Goal: Information Seeking & Learning: Learn about a topic

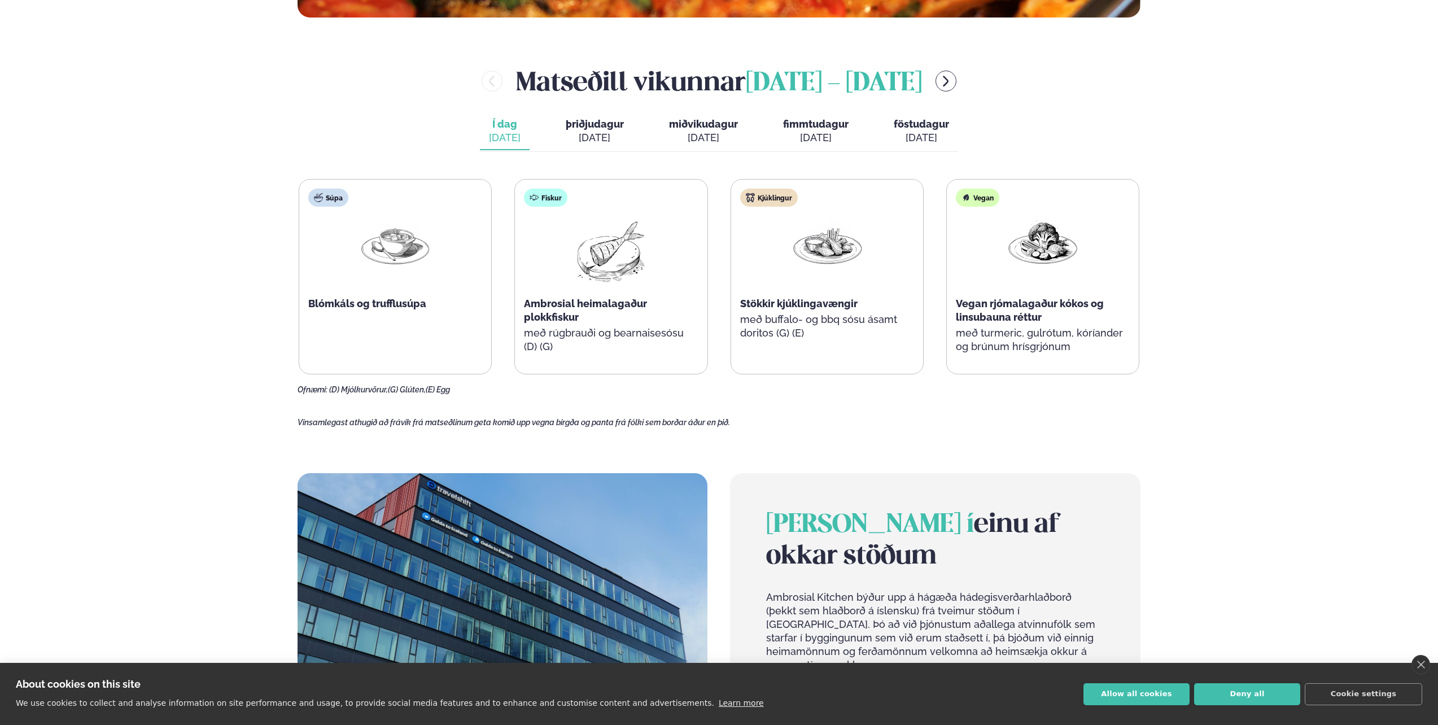
scroll to position [621, 0]
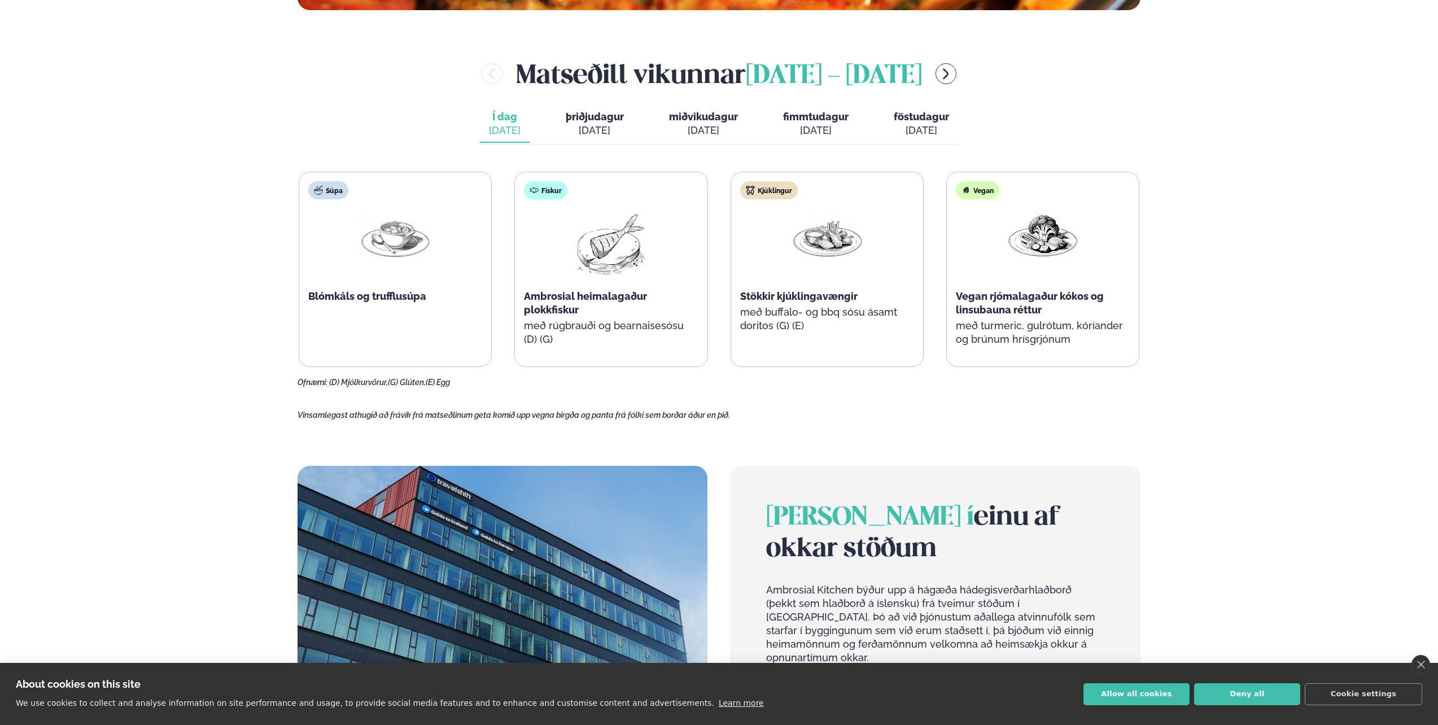
click at [613, 135] on div "[DATE]" at bounding box center [595, 131] width 58 height 14
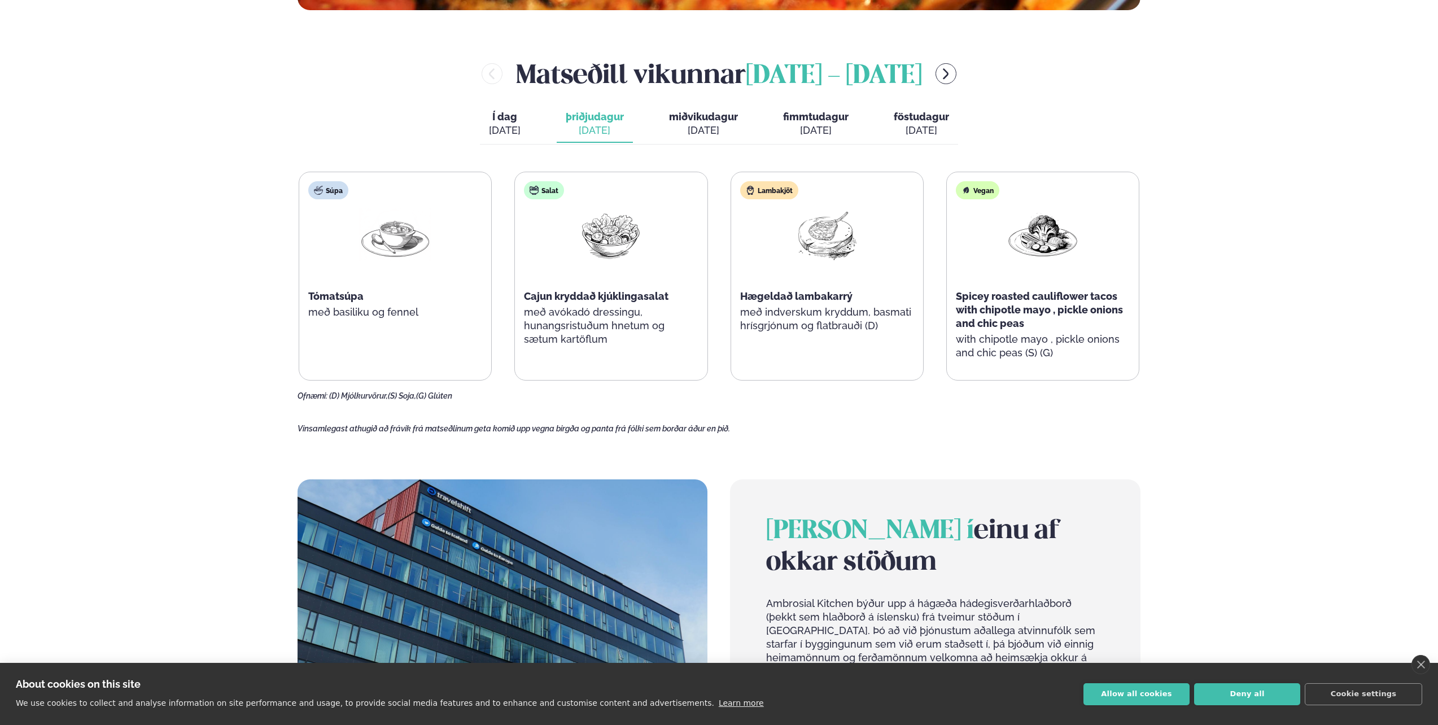
click at [696, 131] on div "[DATE]" at bounding box center [703, 131] width 69 height 14
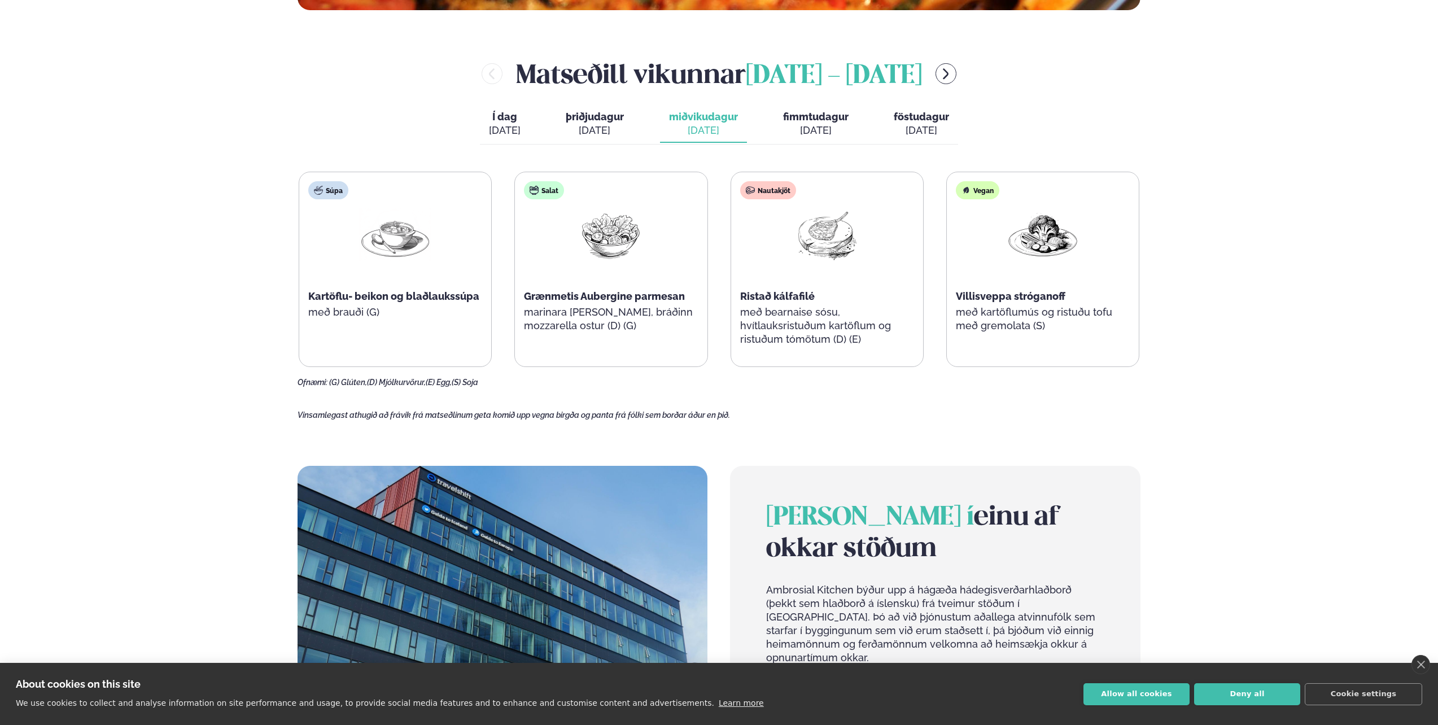
click at [805, 134] on div "[DATE]" at bounding box center [816, 131] width 66 height 14
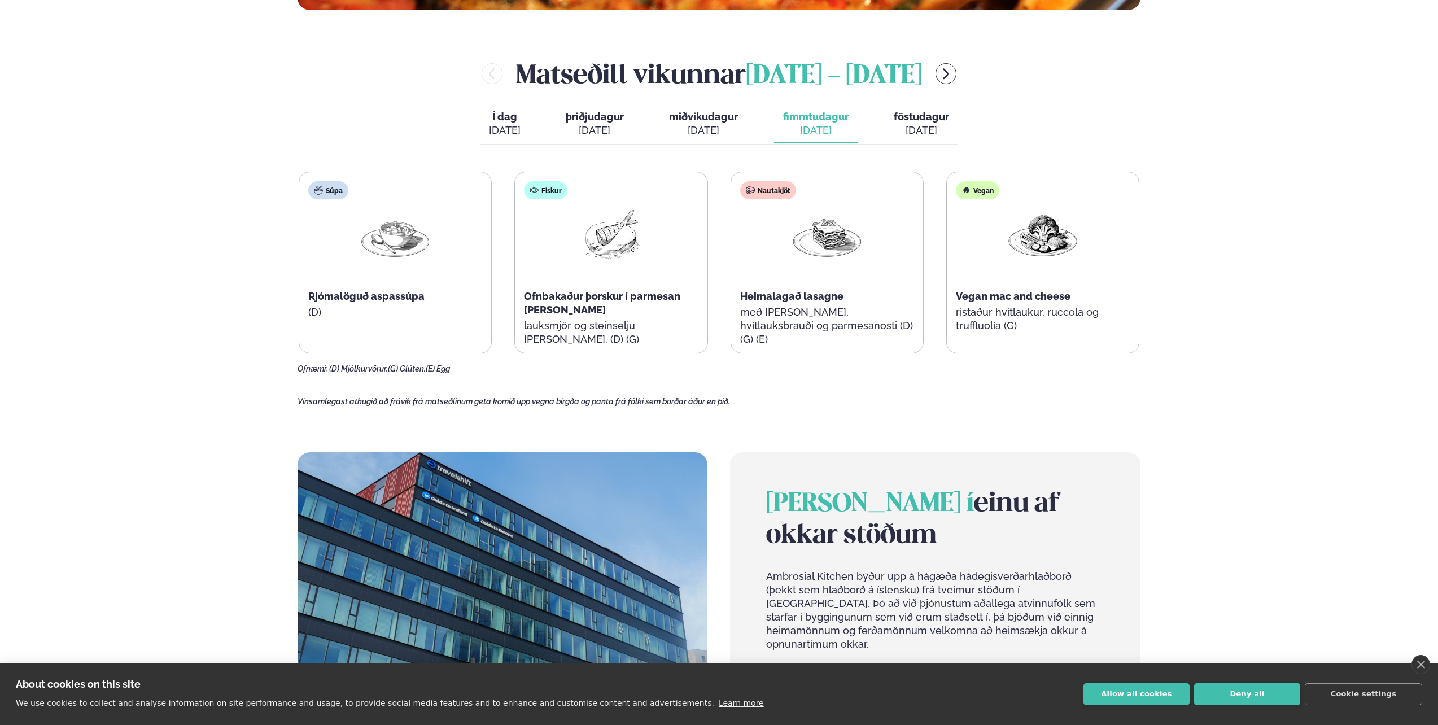
click at [614, 300] on span "Ofnbakaður þorskur í parmesan [PERSON_NAME]" at bounding box center [602, 302] width 156 height 25
click at [485, 127] on button "Í dag Í d. [DATE]" at bounding box center [505, 124] width 50 height 37
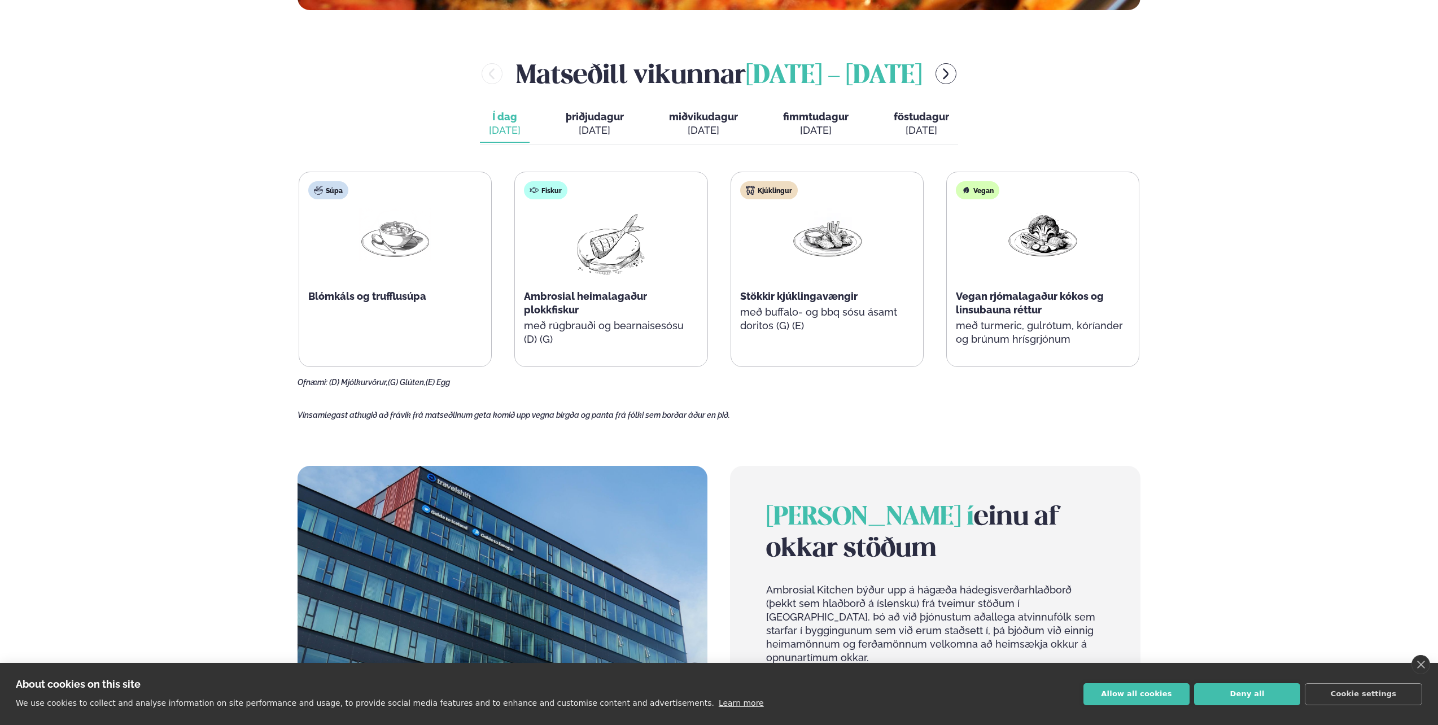
click at [602, 119] on span "þriðjudagur" at bounding box center [595, 117] width 58 height 12
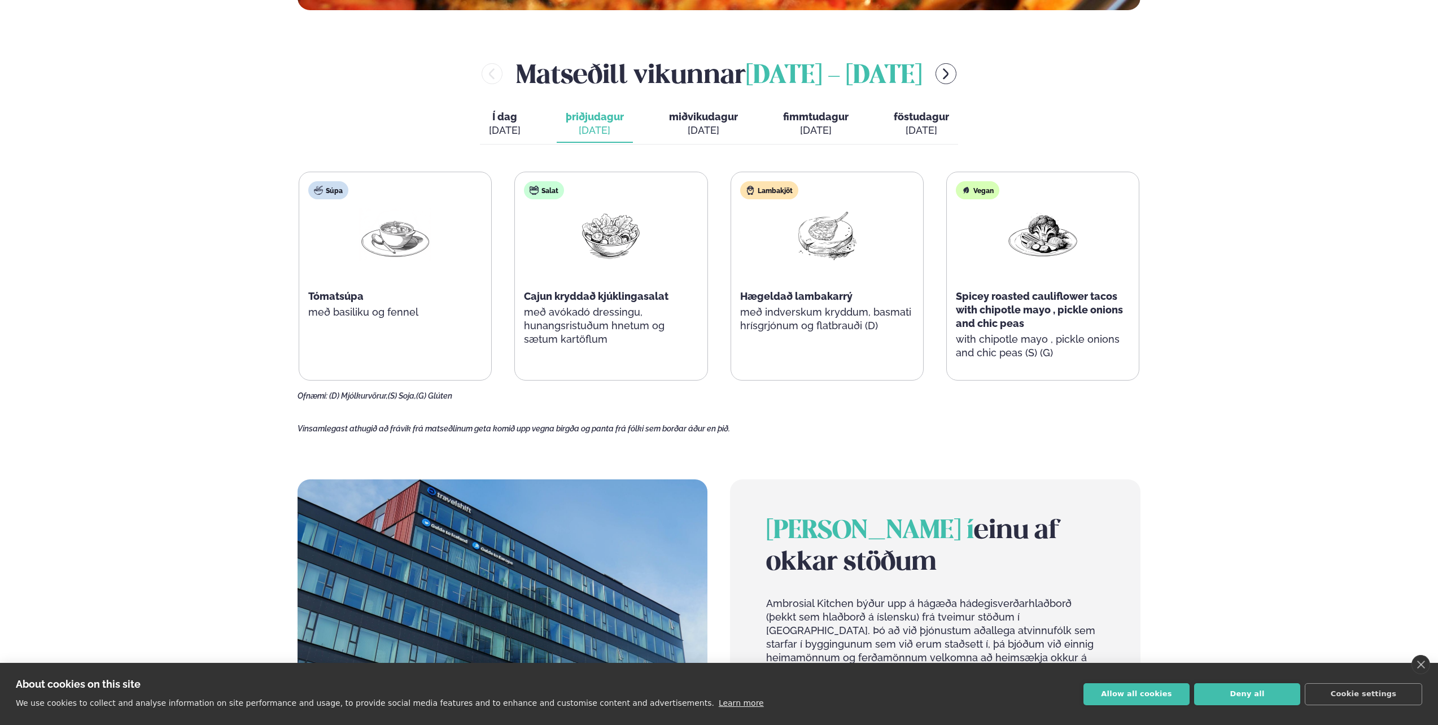
click at [513, 121] on span "Í dag" at bounding box center [505, 117] width 32 height 14
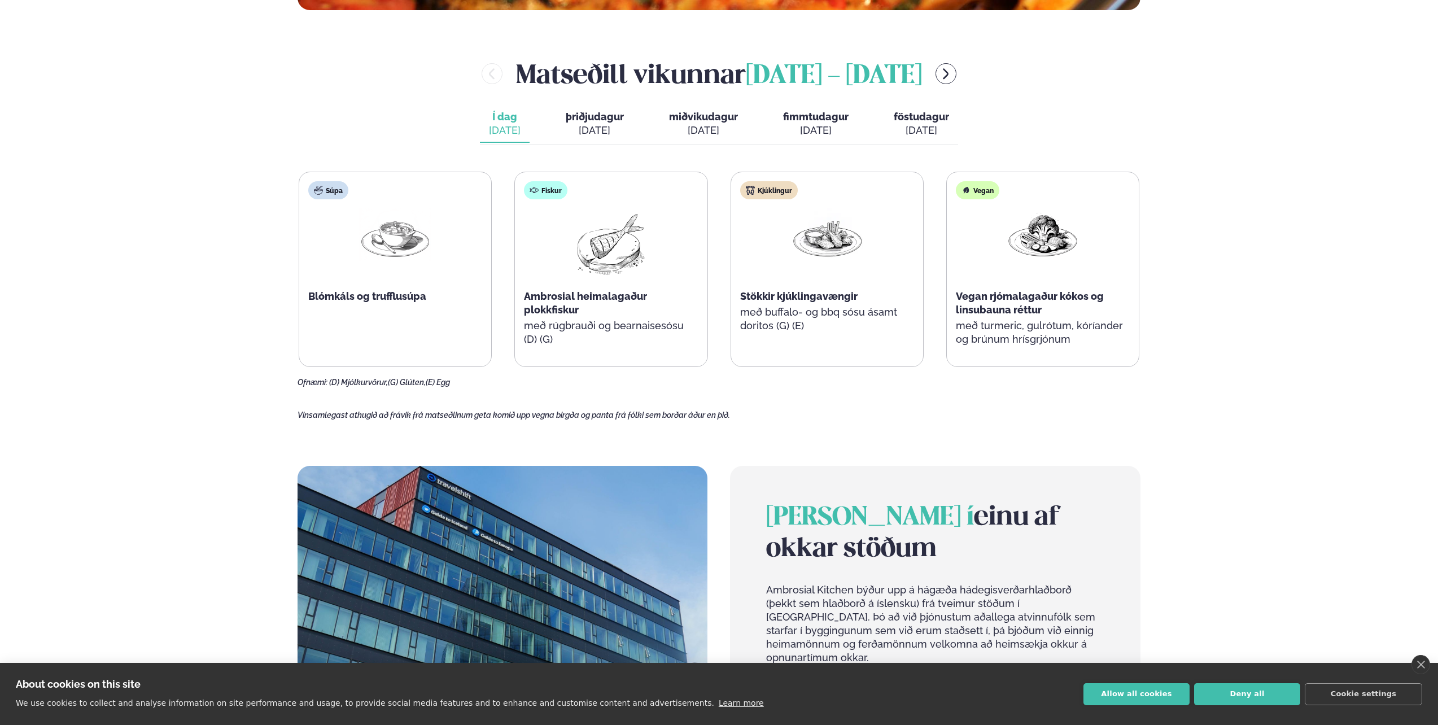
click at [579, 125] on div "[DATE]" at bounding box center [595, 131] width 58 height 14
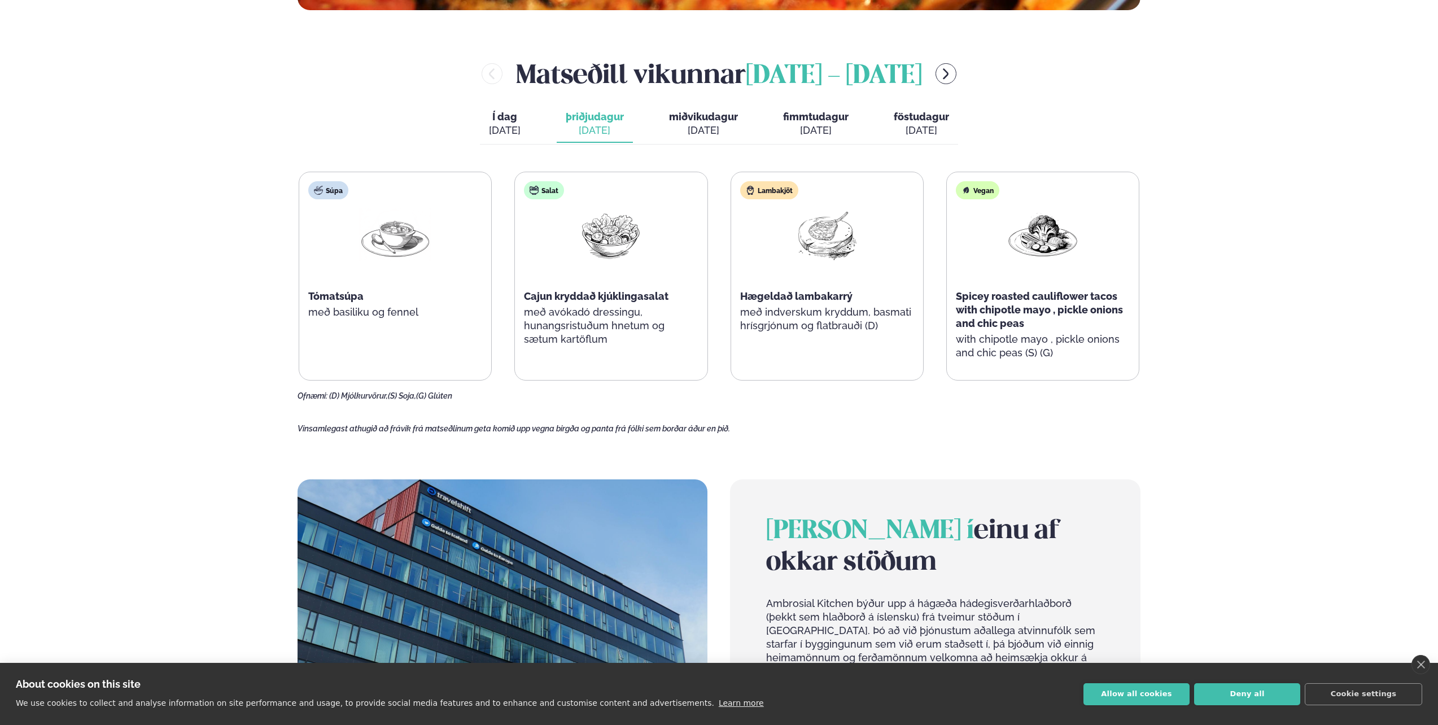
click at [761, 124] on div "Í dag Í d. [DATE] þriðjudagur þri. [DATE] miðvikudagur mið. [DATE] fimmtudagur …" at bounding box center [719, 125] width 478 height 39
click at [824, 116] on span "fimmtudagur" at bounding box center [816, 117] width 66 height 12
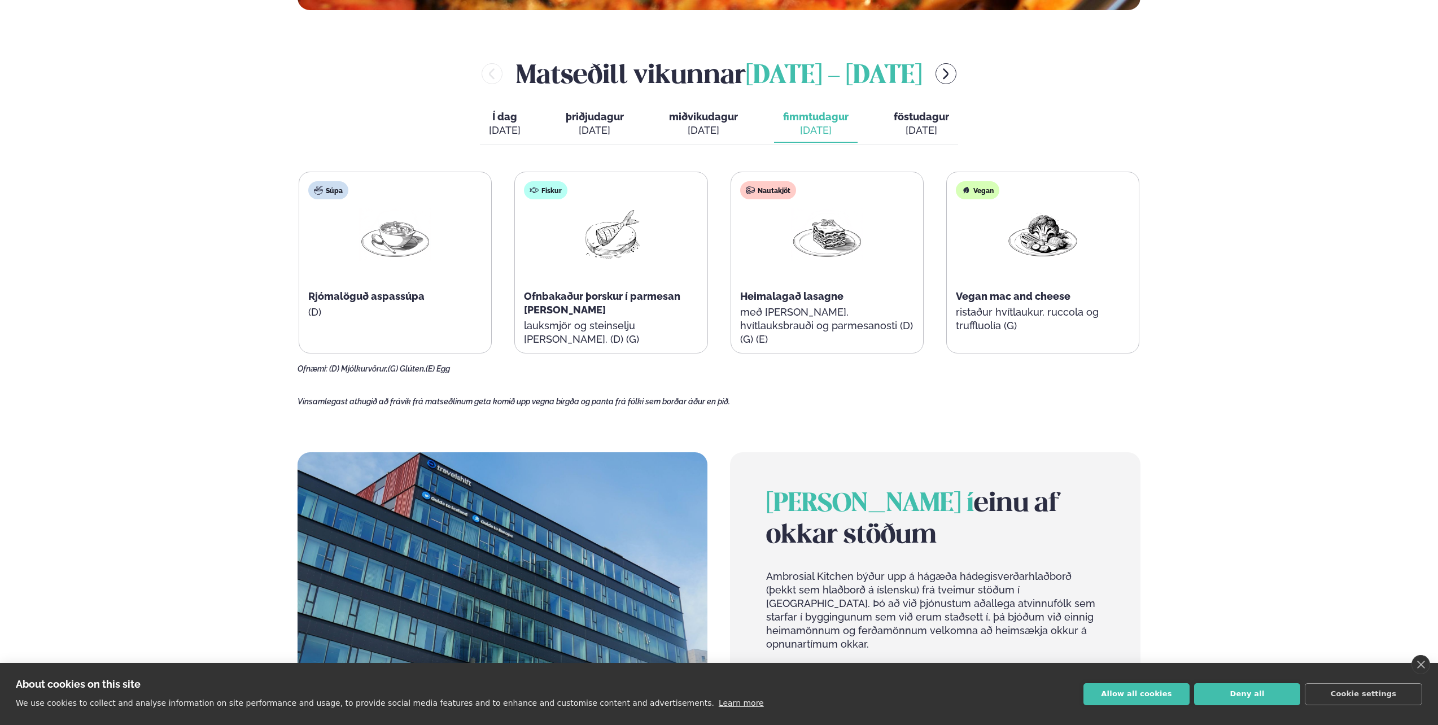
click at [972, 111] on div "Matseðill vikunnar [DATE] - [DATE] Í dag Í d. [DATE] þriðjudagur þri. [DATE] mi…" at bounding box center [719, 214] width 843 height 319
click at [922, 112] on span "föstudagur" at bounding box center [921, 117] width 55 height 12
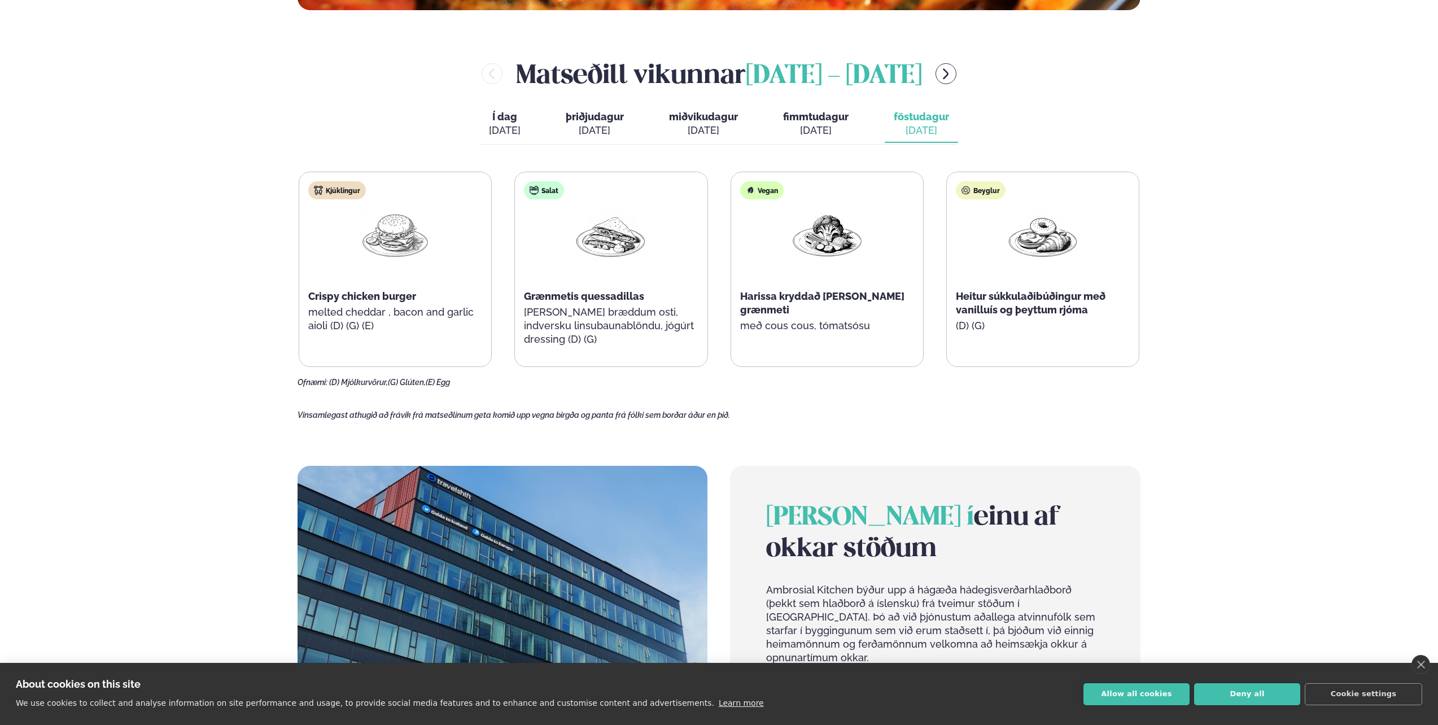
click at [823, 132] on div "[DATE]" at bounding box center [816, 131] width 66 height 14
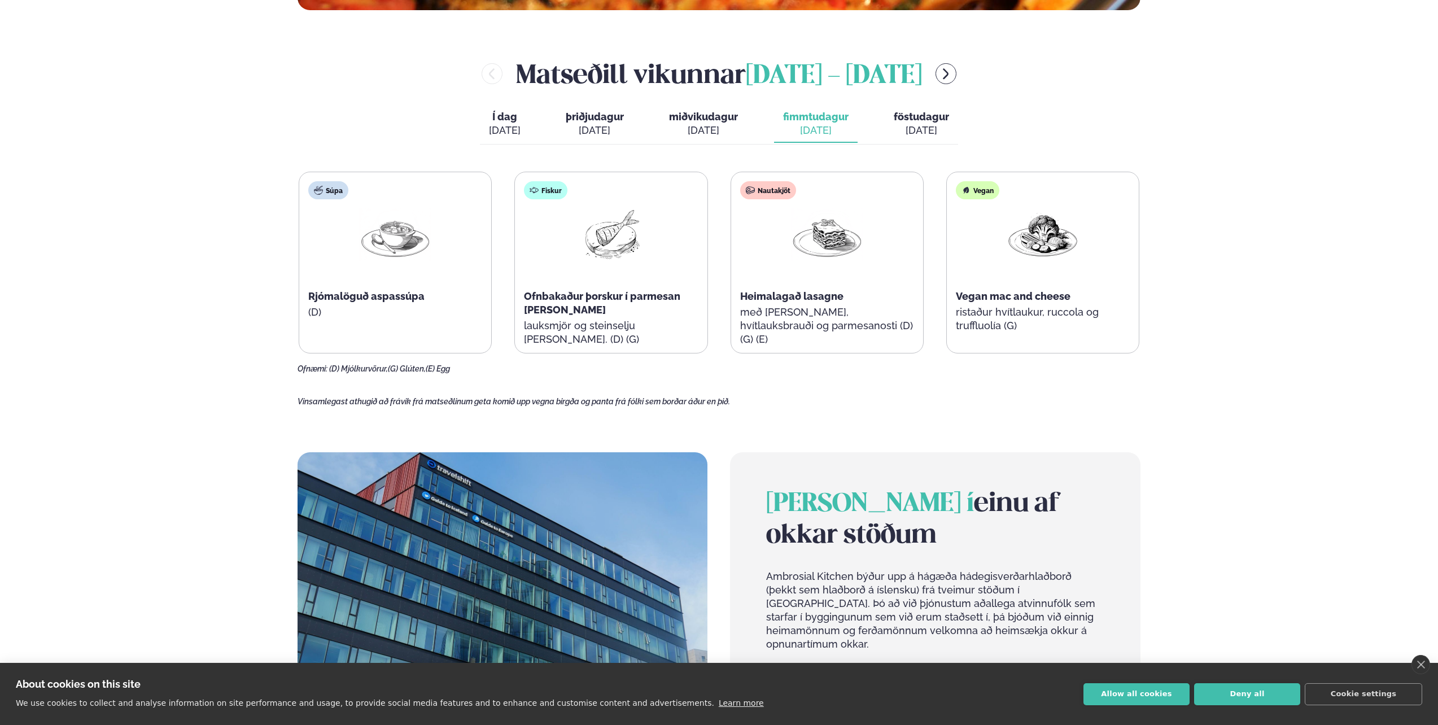
click at [623, 132] on div "[DATE]" at bounding box center [595, 131] width 58 height 14
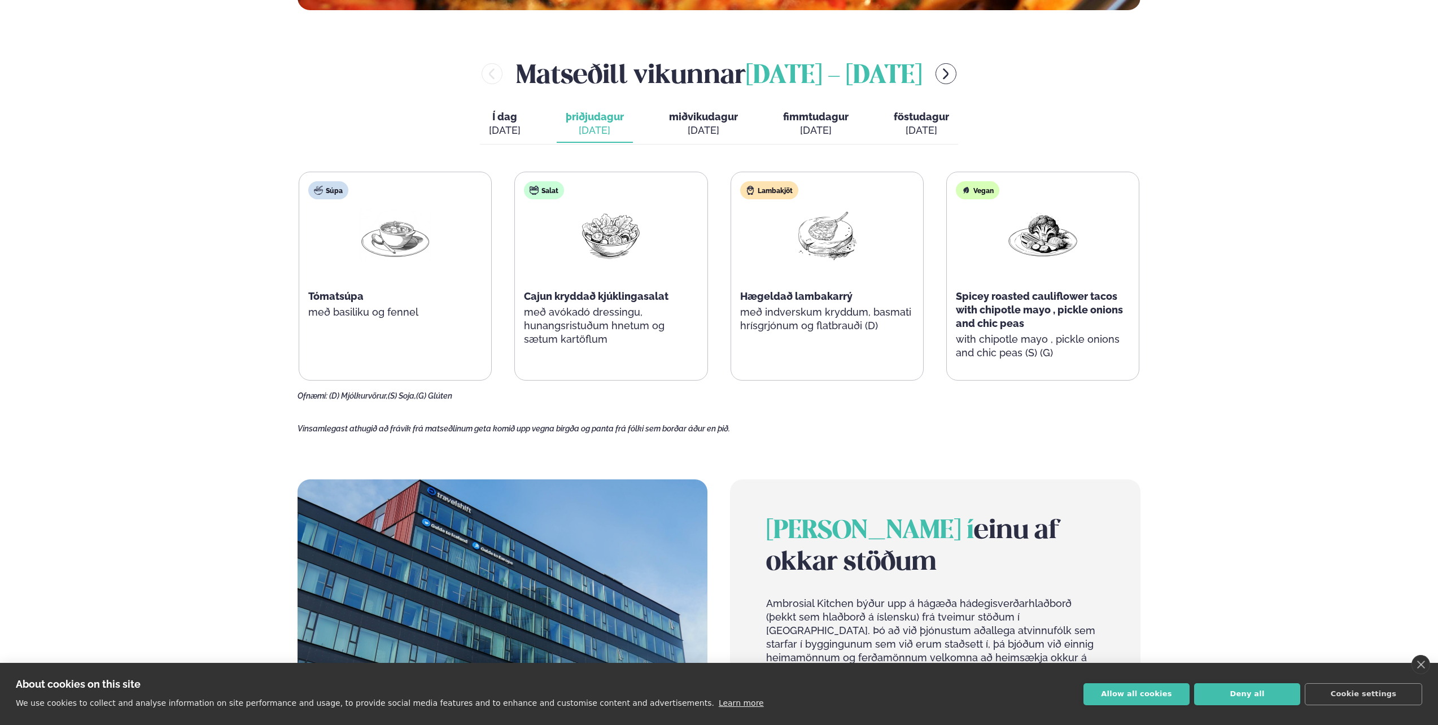
click at [824, 107] on button "fimmtudagur fim. [DATE]" at bounding box center [816, 124] width 84 height 37
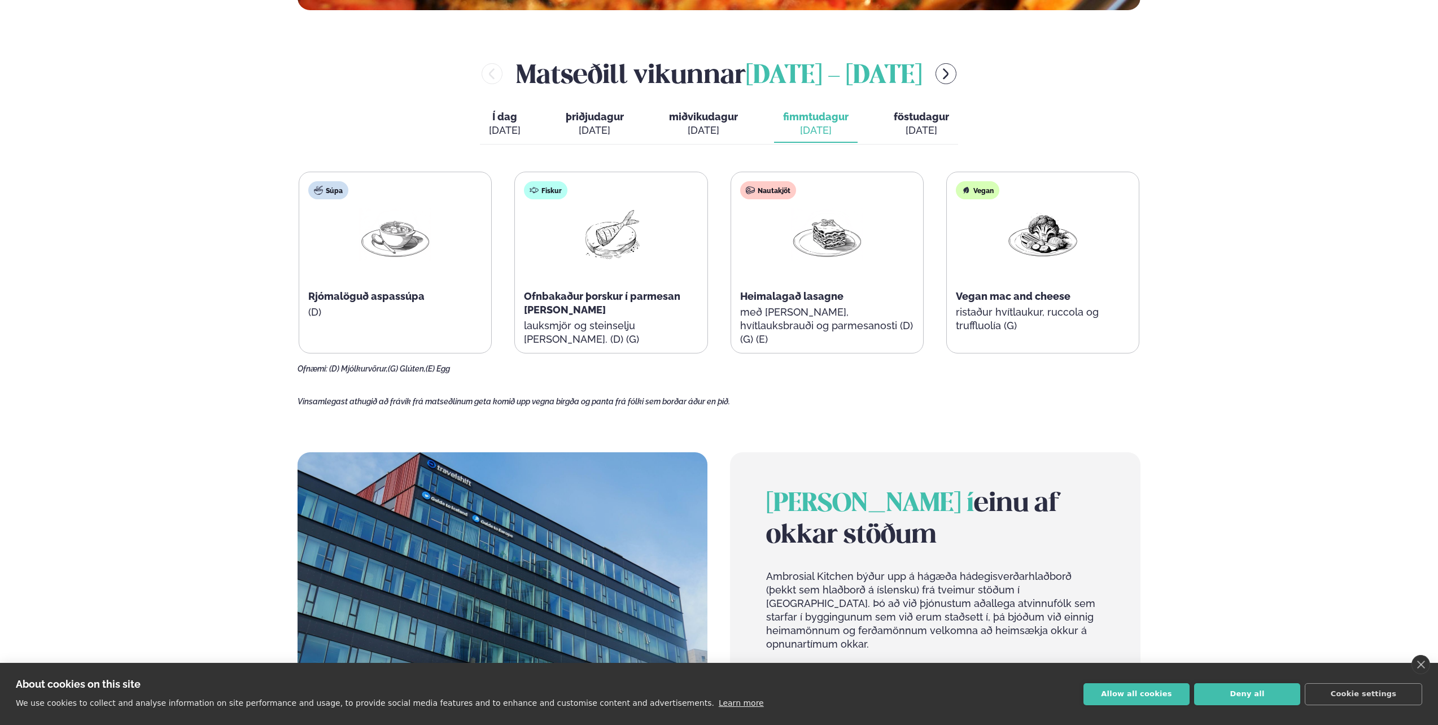
click at [624, 113] on span "þriðjudagur" at bounding box center [595, 117] width 58 height 12
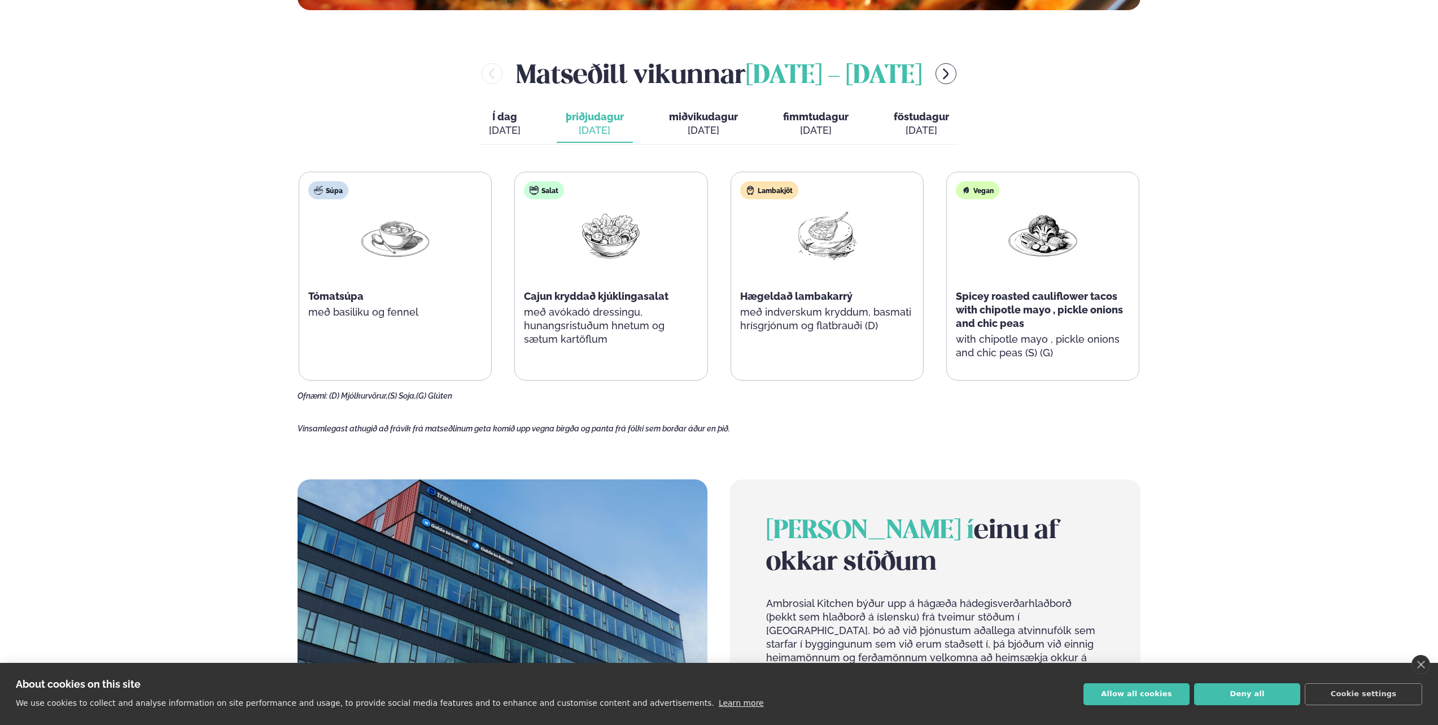
click at [801, 110] on button "fimmtudagur fim. [DATE]" at bounding box center [816, 124] width 84 height 37
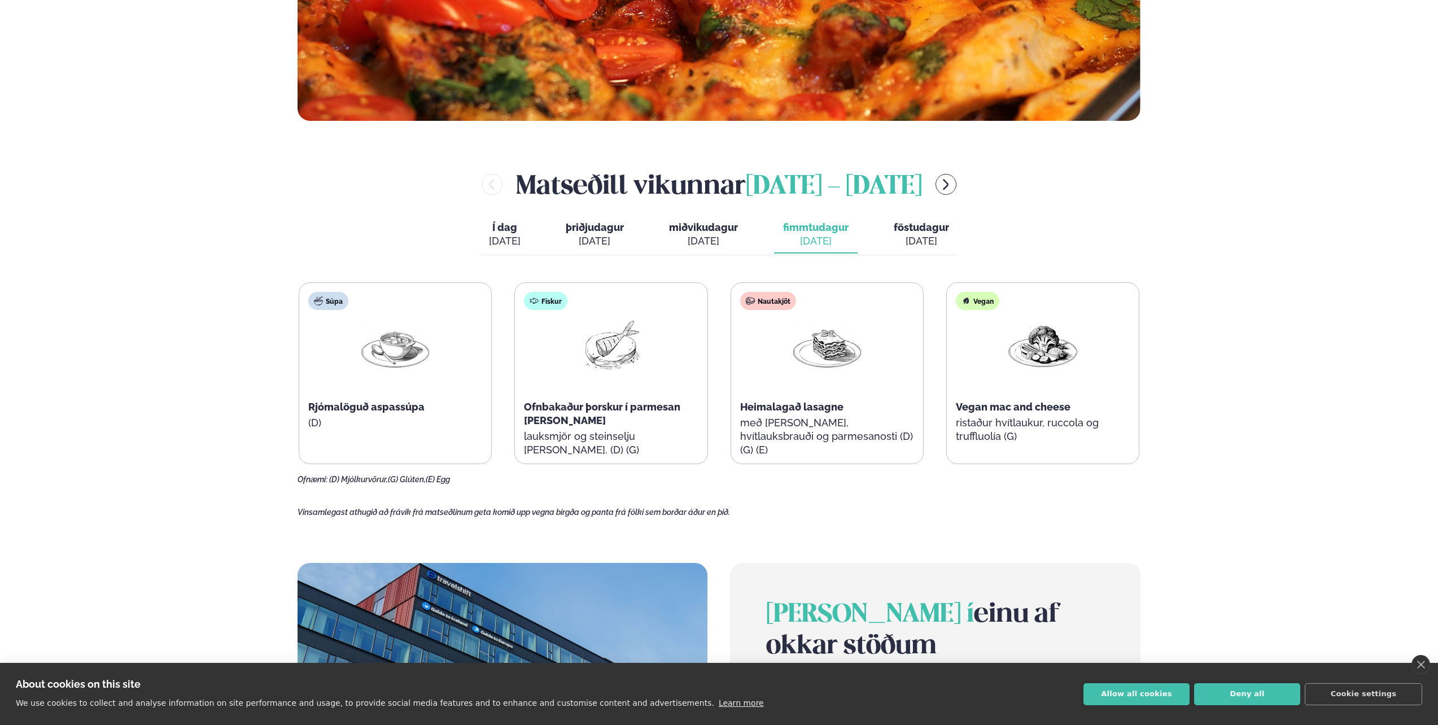
scroll to position [508, 0]
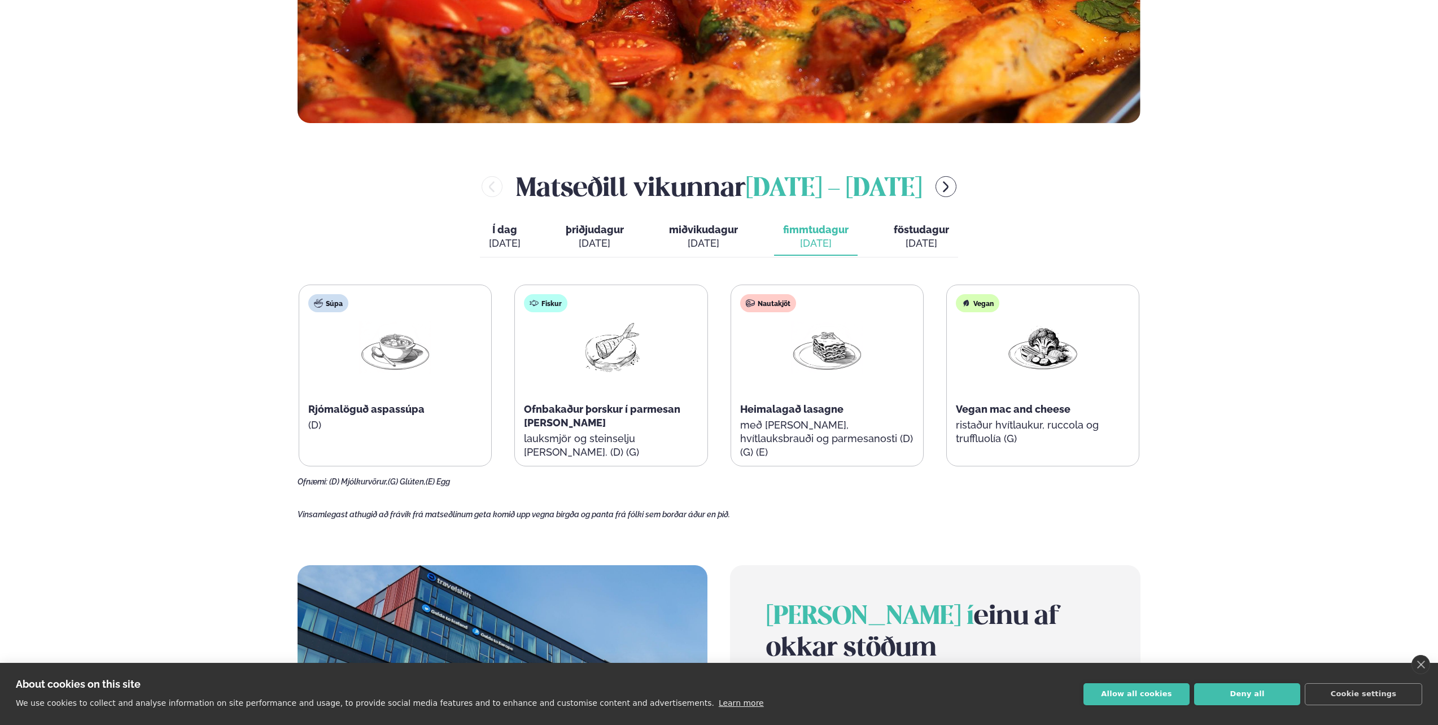
click at [626, 234] on button "þriðjudagur þri. [DATE]" at bounding box center [595, 237] width 76 height 37
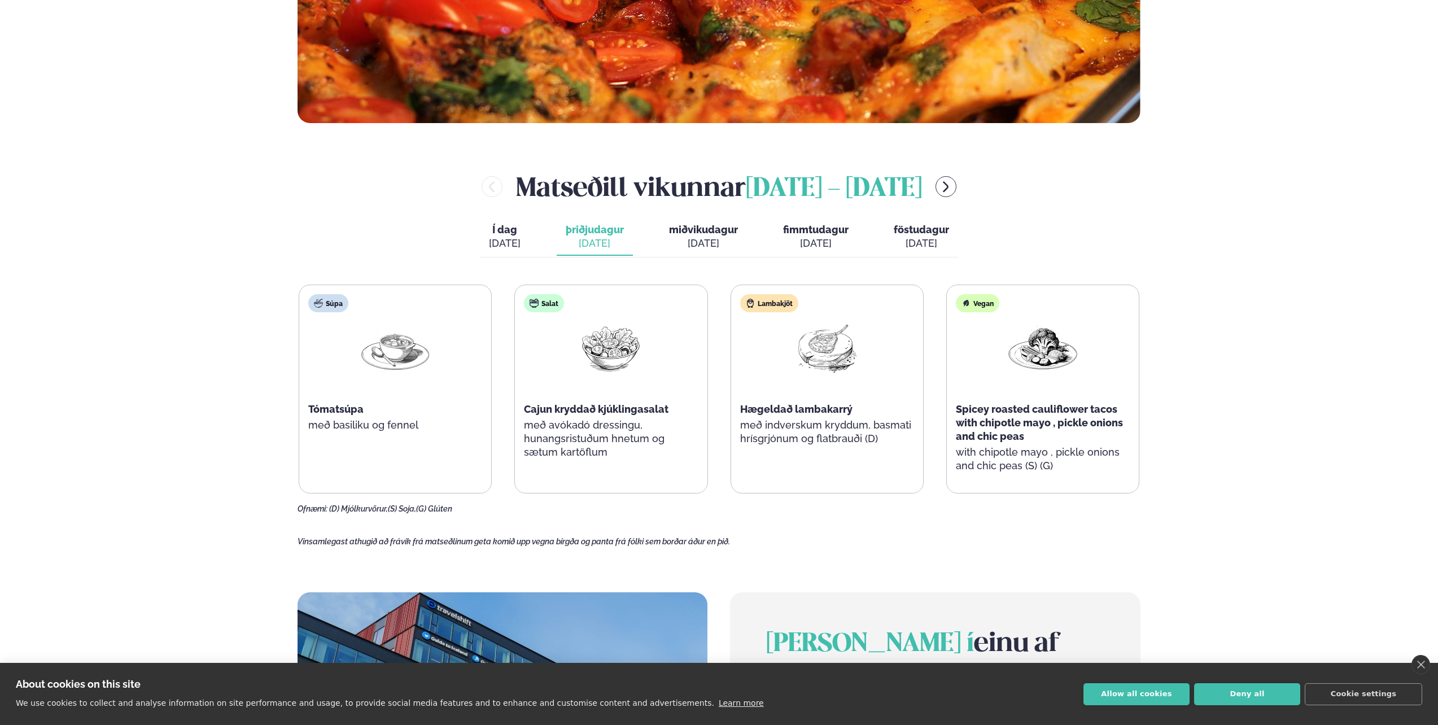
click at [950, 189] on div "Matseðill vikunnar [DATE] - [DATE]" at bounding box center [719, 186] width 843 height 37
click at [940, 189] on icon "menu-btn-right" at bounding box center [946, 187] width 14 height 14
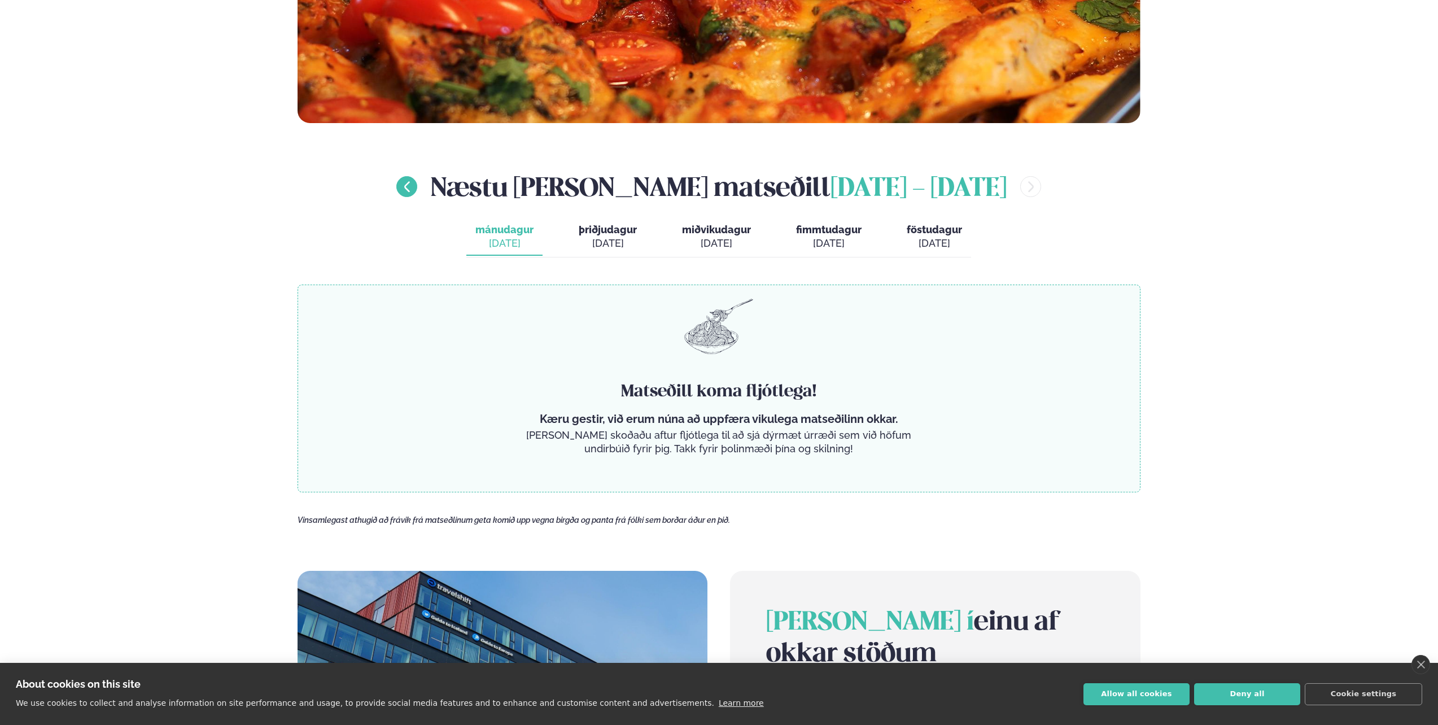
click at [414, 180] on icon "menu-btn-left" at bounding box center [407, 187] width 14 height 14
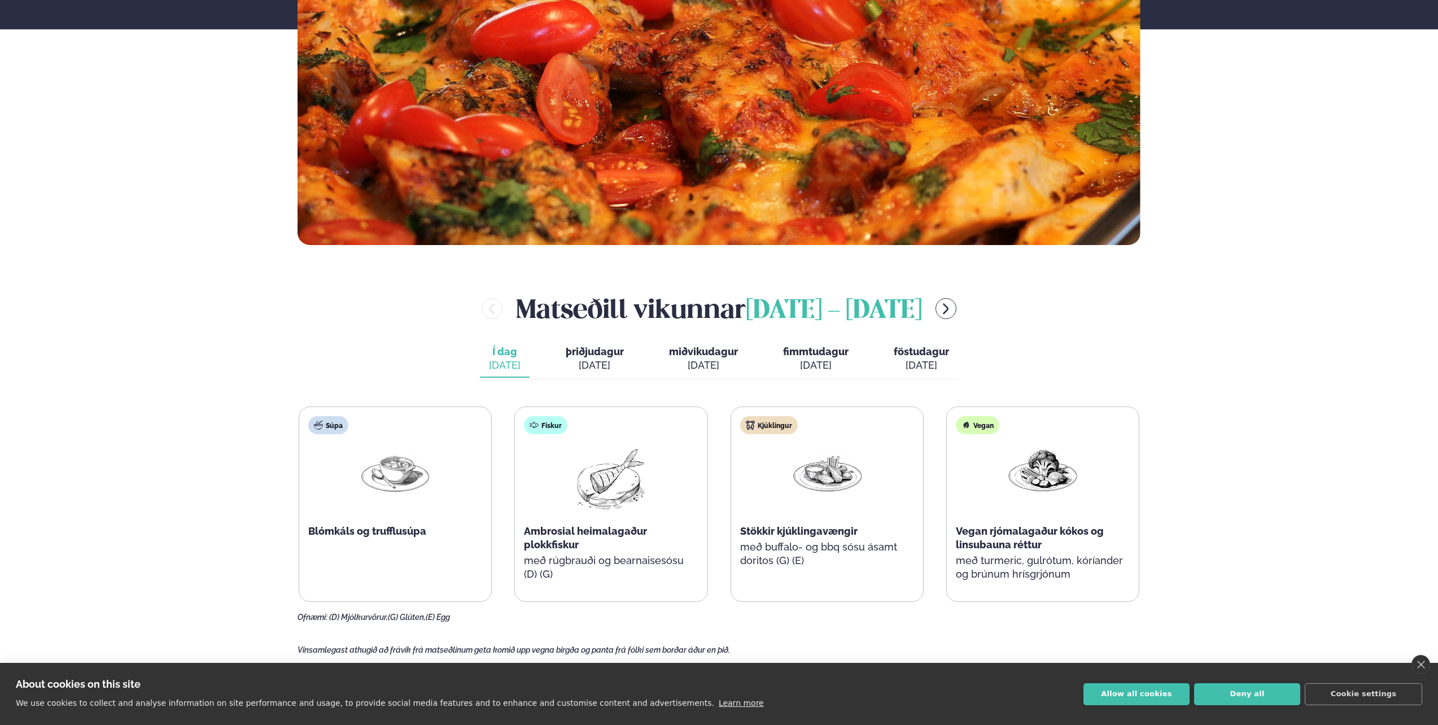
drag, startPoint x: 433, startPoint y: 267, endPoint x: 444, endPoint y: 179, distance: 88.8
